Goal: Check status: Check status

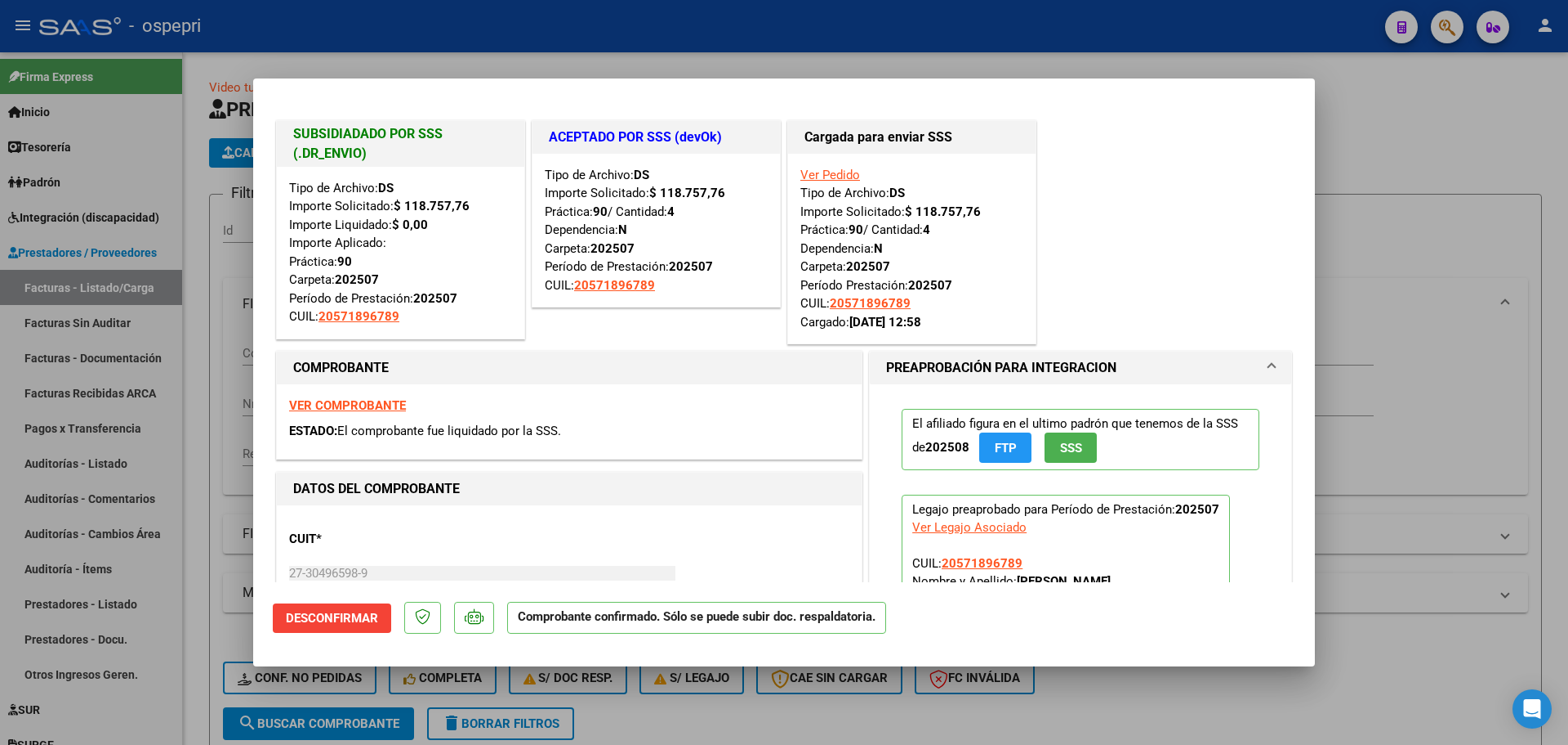
scroll to position [2, 0]
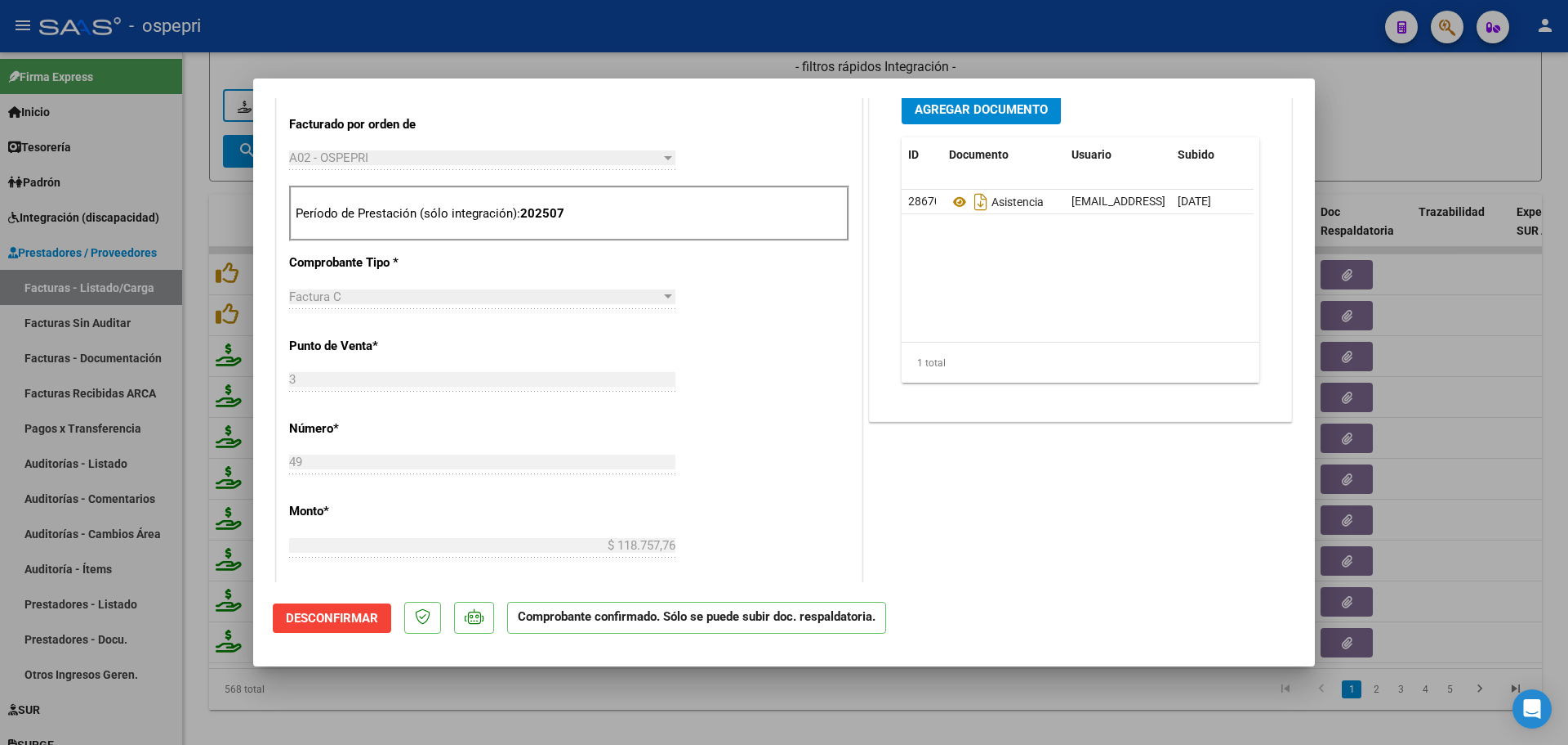
type input "$ 0,00"
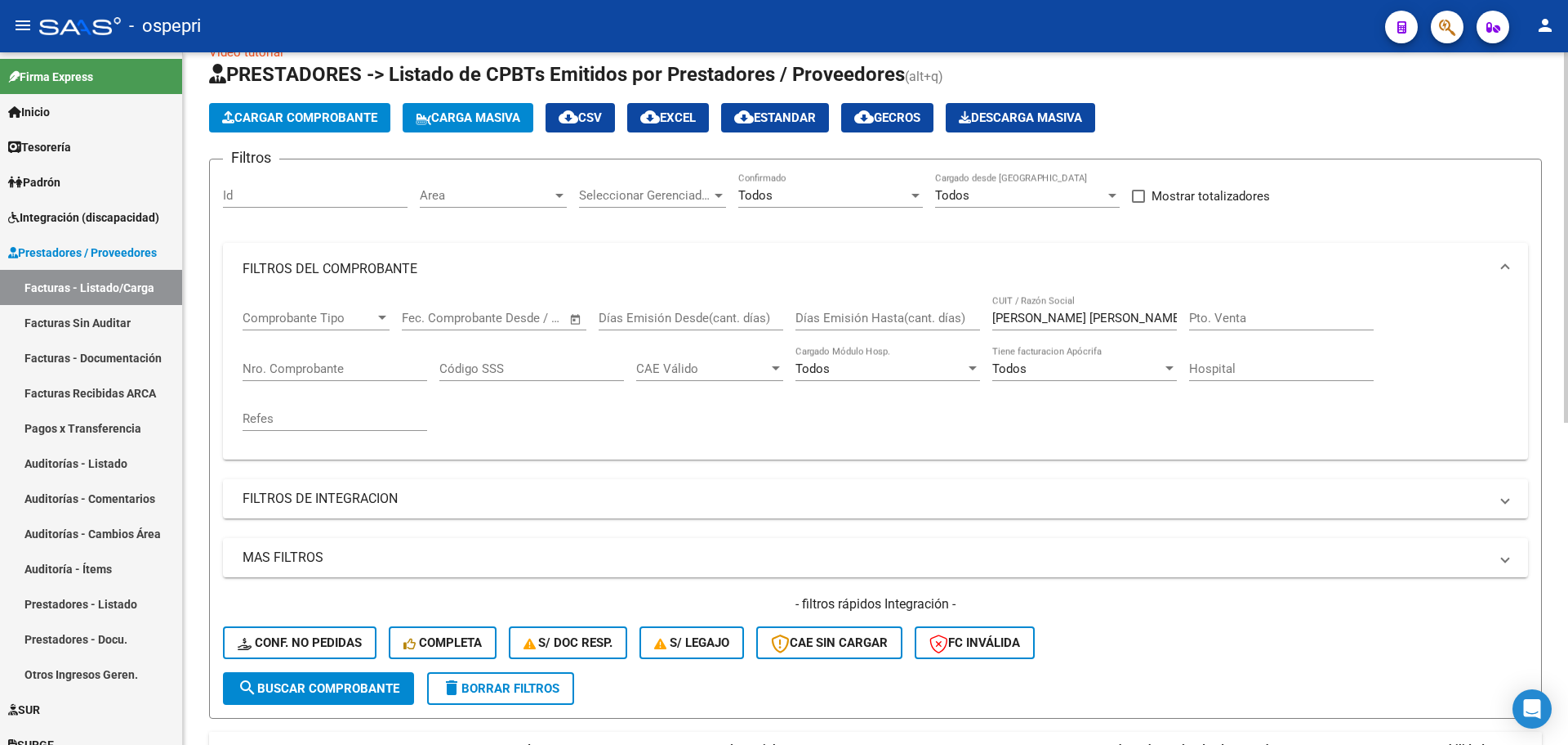
scroll to position [0, 0]
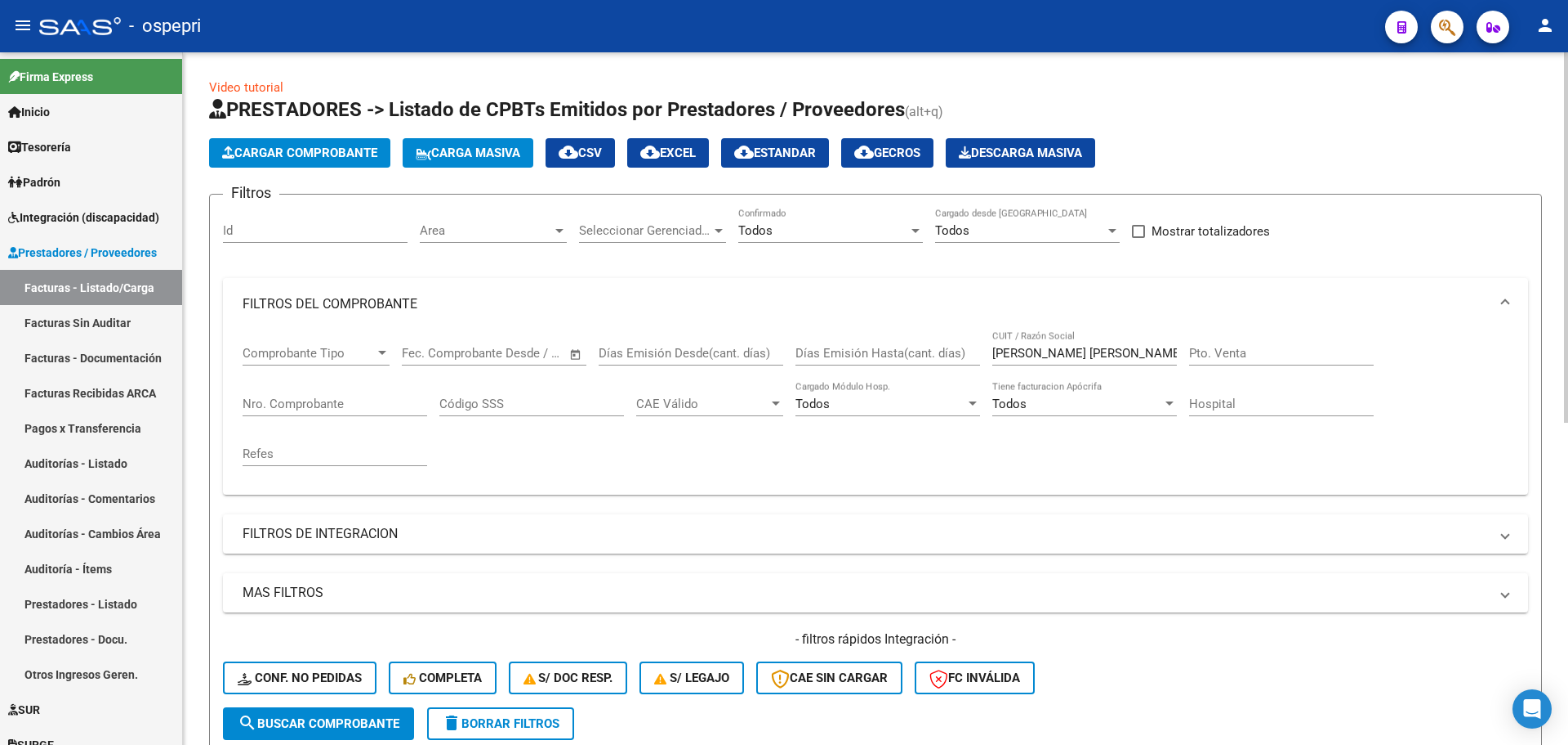
click at [1114, 348] on input "[PERSON_NAME] [PERSON_NAME]" at bounding box center [1084, 353] width 185 height 15
click at [1113, 348] on input "[PERSON_NAME] [PERSON_NAME]" at bounding box center [1084, 353] width 185 height 15
type input "[PERSON_NAME]"
click at [345, 728] on span "search Buscar Comprobante" at bounding box center [319, 723] width 162 height 15
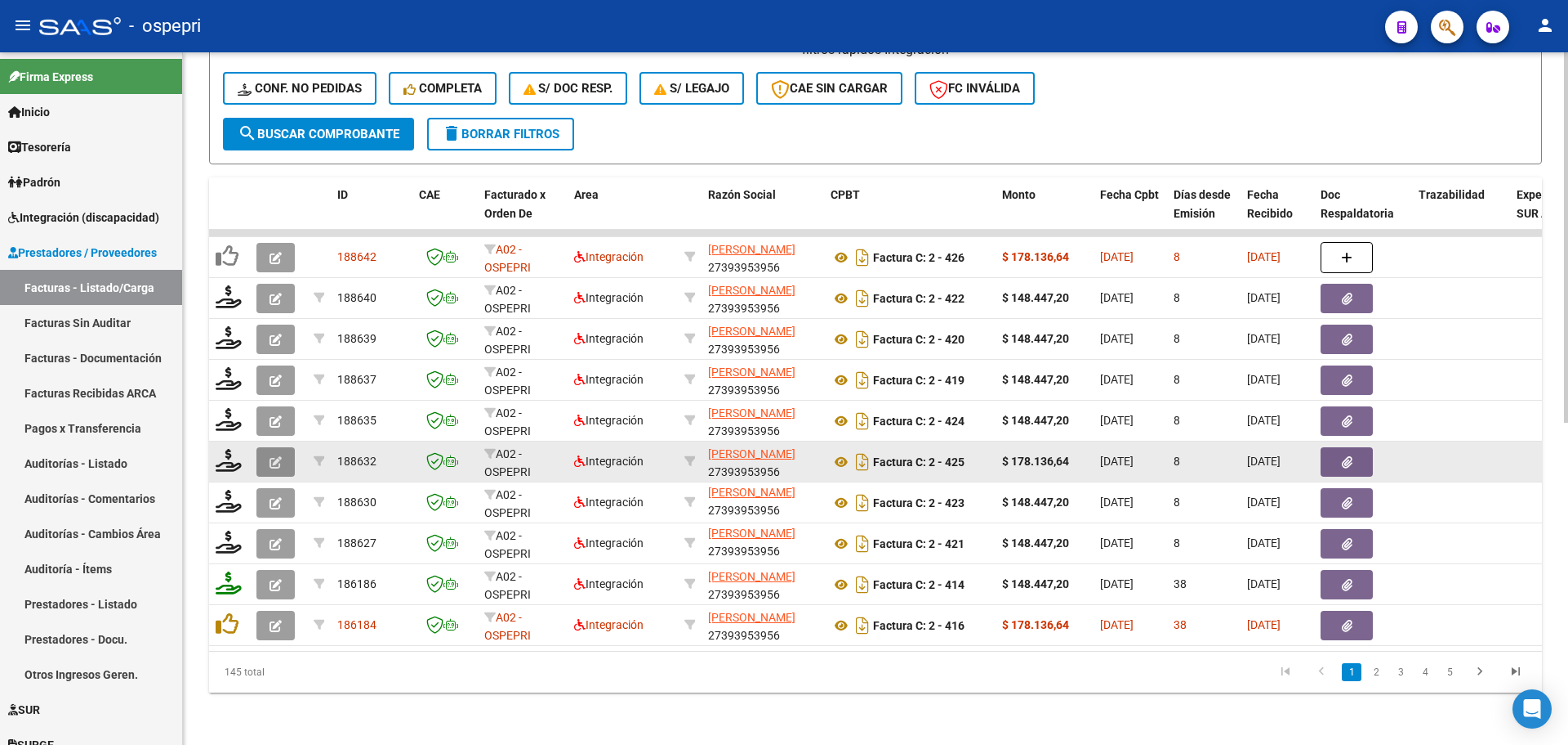
click at [263, 455] on button "button" at bounding box center [275, 462] width 39 height 30
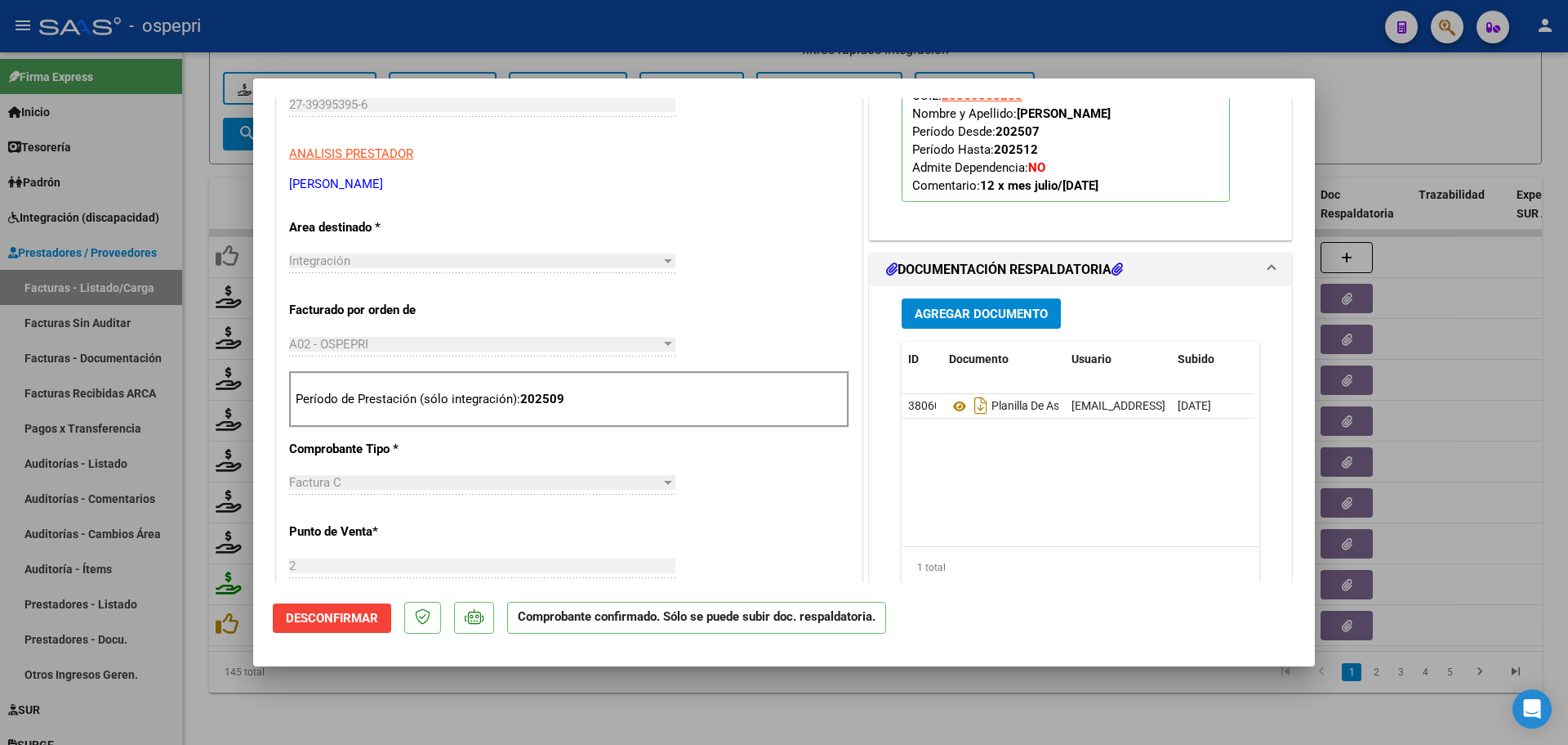
scroll to position [245, 0]
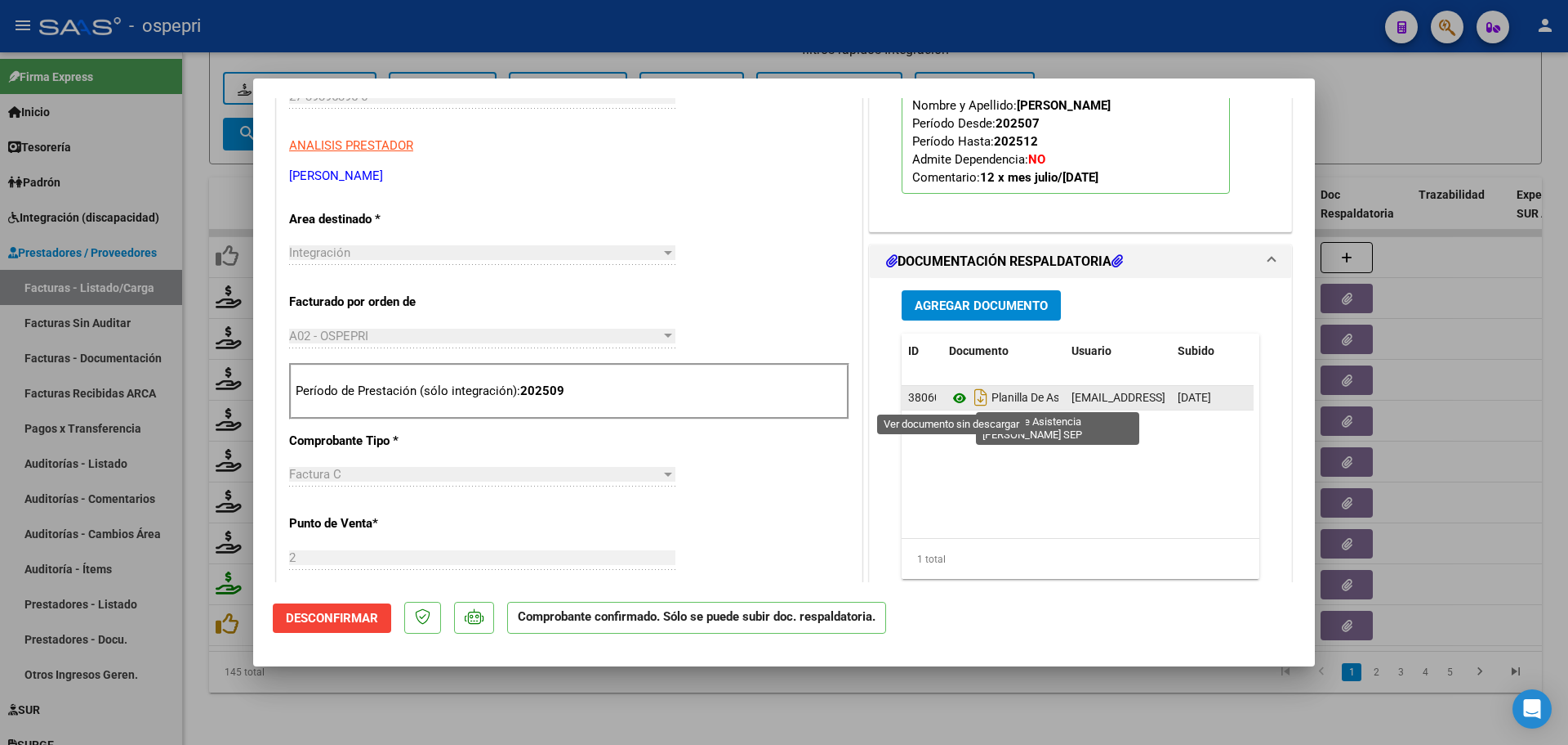
click at [952, 395] on icon at bounding box center [960, 398] width 22 height 20
